Goal: Task Accomplishment & Management: Manage account settings

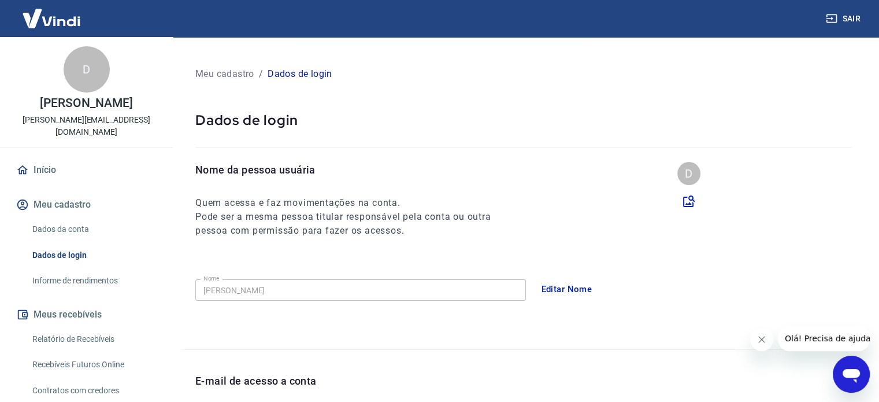
drag, startPoint x: 58, startPoint y: 218, endPoint x: 74, endPoint y: 219, distance: 16.2
click at [58, 218] on link "Dados da conta" at bounding box center [93, 229] width 131 height 24
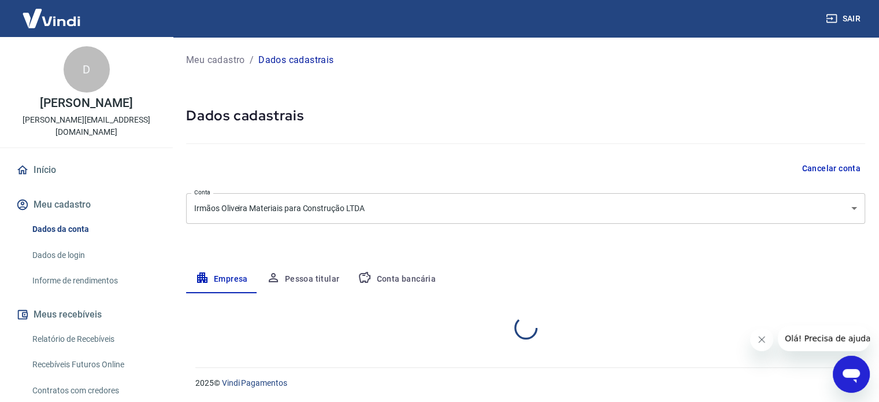
select select "SP"
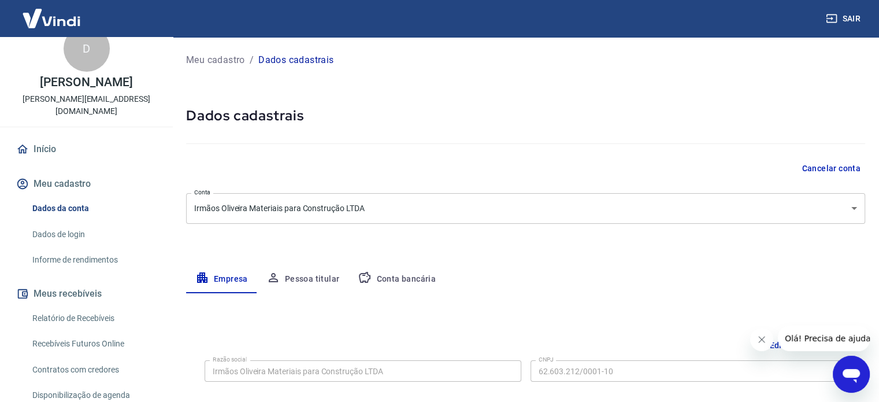
scroll to position [58, 0]
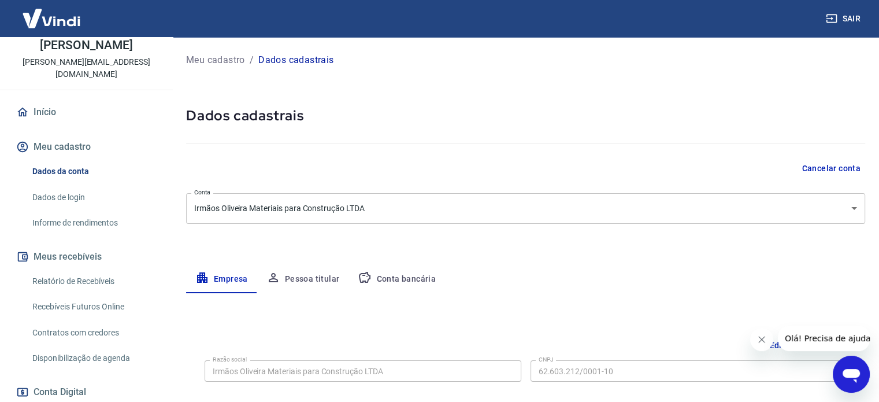
click at [55, 187] on link "Dados de login" at bounding box center [93, 198] width 131 height 24
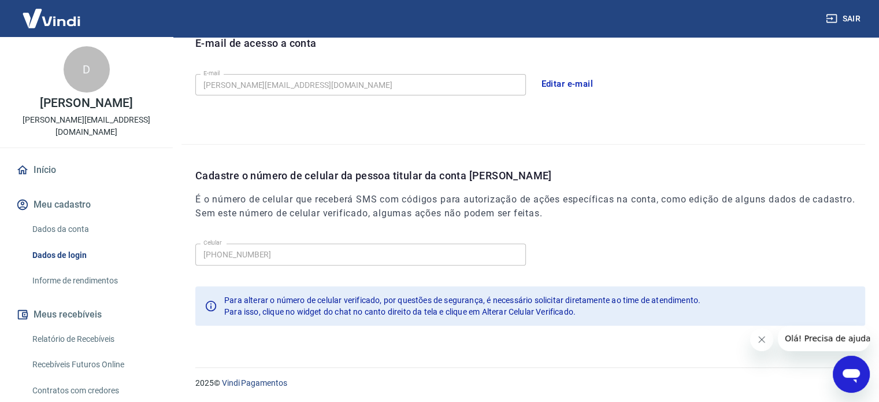
scroll to position [58, 0]
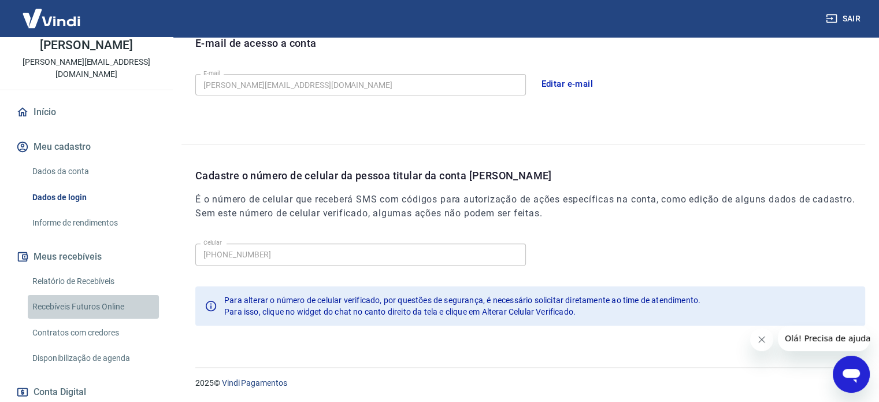
click at [110, 297] on link "Recebíveis Futuros Online" at bounding box center [93, 307] width 131 height 24
